Goal: Find specific page/section: Find specific page/section

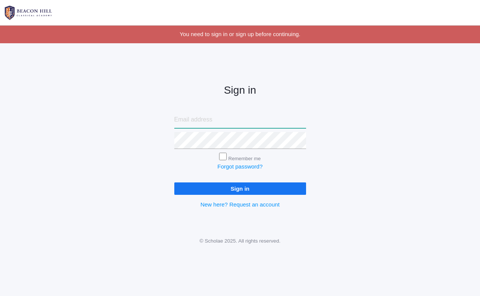
type input "khenriod@hotmail.com"
click at [224, 188] on input "Sign in" at bounding box center [240, 189] width 132 height 12
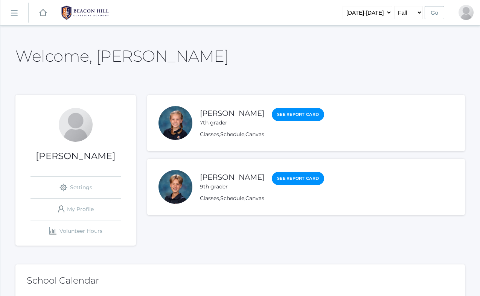
click at [215, 191] on div "9th grader" at bounding box center [232, 187] width 64 height 8
click at [218, 178] on link "Liam Finlay" at bounding box center [232, 177] width 64 height 9
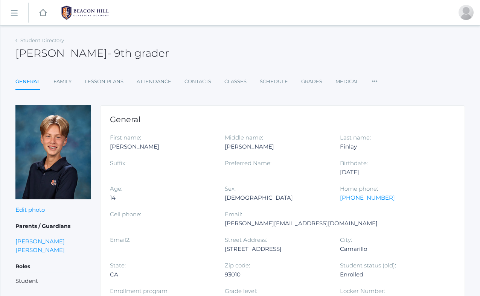
click at [12, 12] on rect at bounding box center [14, 13] width 12 height 12
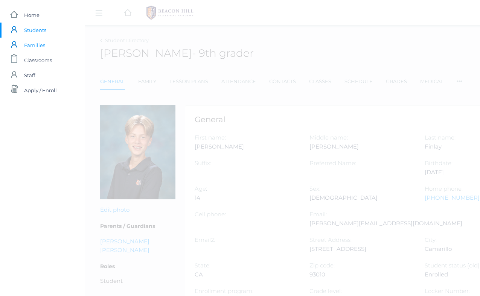
click at [40, 46] on span "Families" at bounding box center [34, 45] width 21 height 15
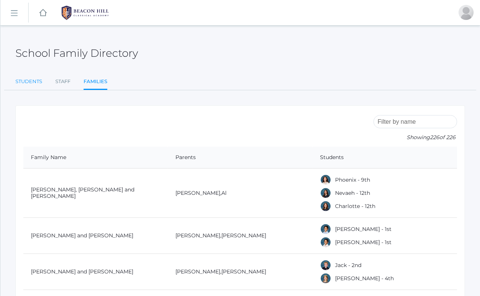
click at [36, 78] on link "Students" at bounding box center [28, 81] width 27 height 15
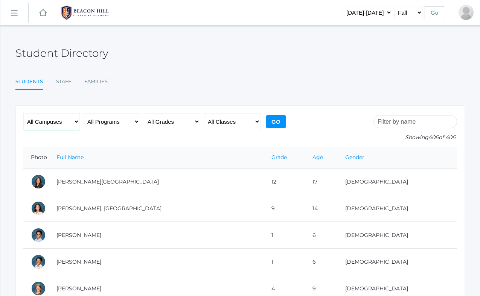
select select "upper"
select select "9"
click at [278, 122] on input "Go" at bounding box center [276, 121] width 20 height 13
click at [436, 12] on input "Go" at bounding box center [435, 12] width 20 height 13
click at [404, 124] on input "search" at bounding box center [416, 121] width 84 height 13
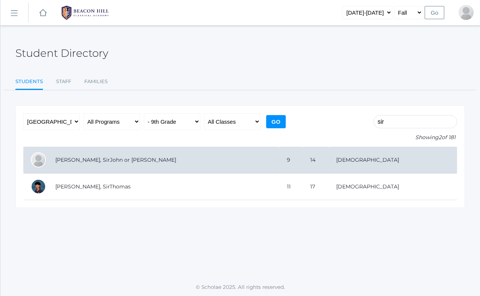
type input "sir"
click at [185, 165] on td "Mohr, SirJohn or John" at bounding box center [164, 160] width 232 height 27
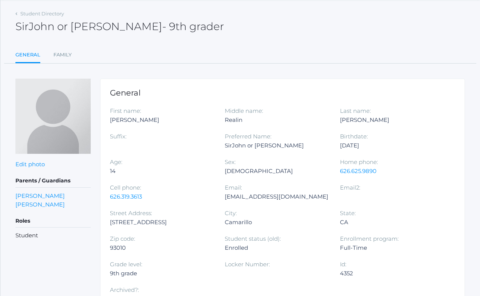
scroll to position [28, 0]
